Goal: Information Seeking & Learning: Learn about a topic

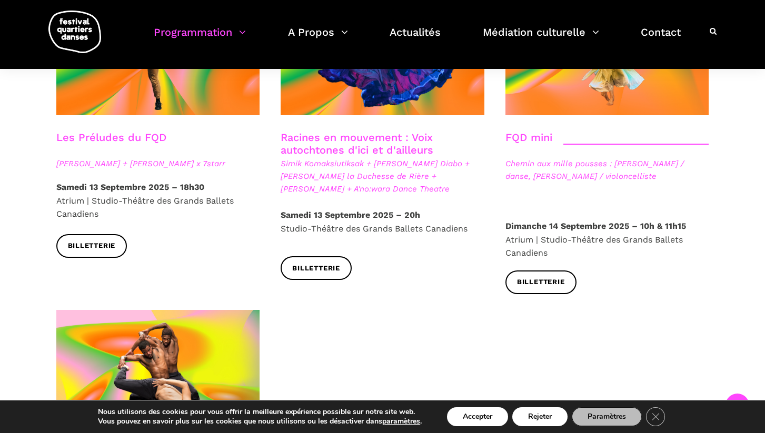
scroll to position [1821, 0]
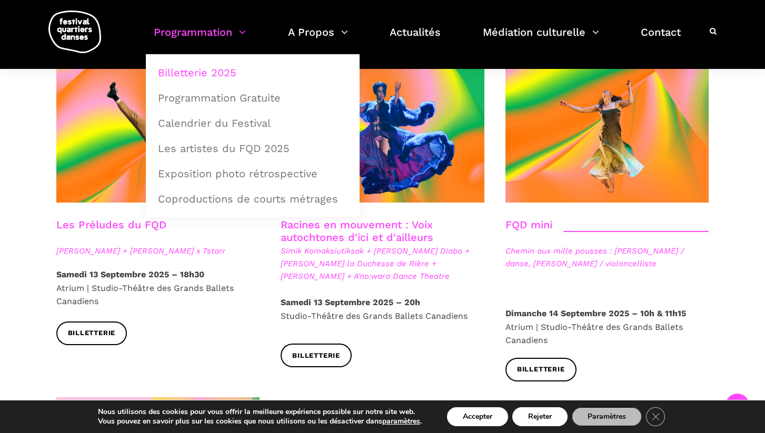
click at [196, 33] on link "Programmation" at bounding box center [200, 38] width 92 height 31
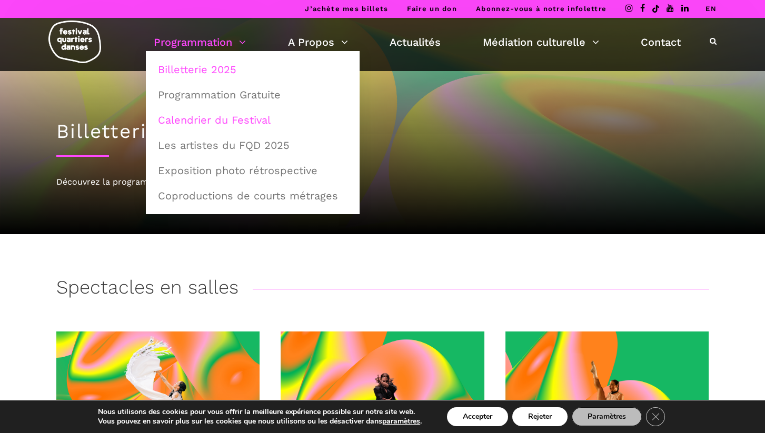
scroll to position [0, 0]
click at [206, 92] on link "Programmation Gratuite" at bounding box center [253, 95] width 202 height 24
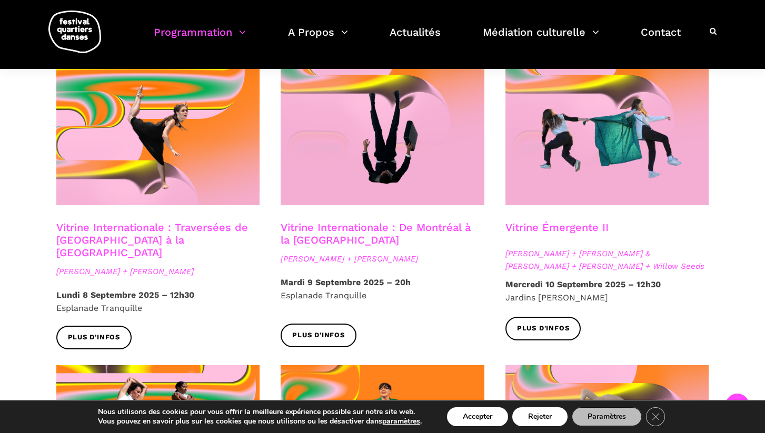
scroll to position [935, 0]
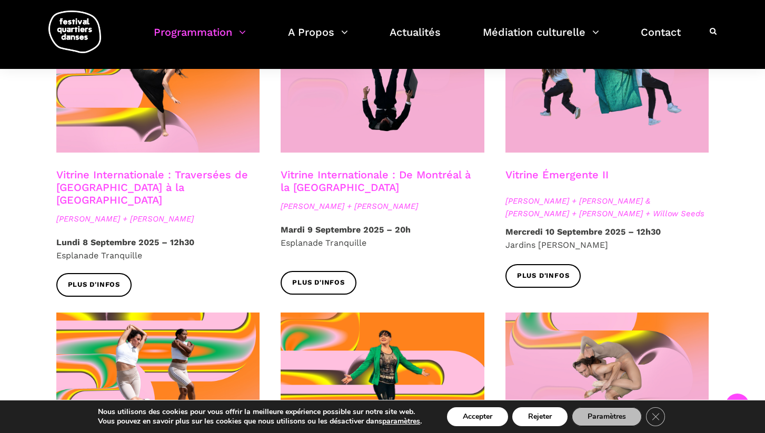
click at [371, 169] on link "Vitrine Internationale : De Montréal à la Suède" at bounding box center [376, 181] width 190 height 25
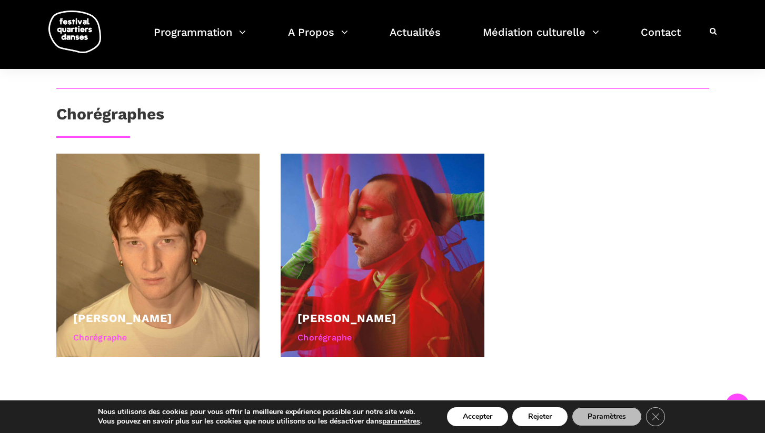
scroll to position [672, 0]
